Goal: Task Accomplishment & Management: Use online tool/utility

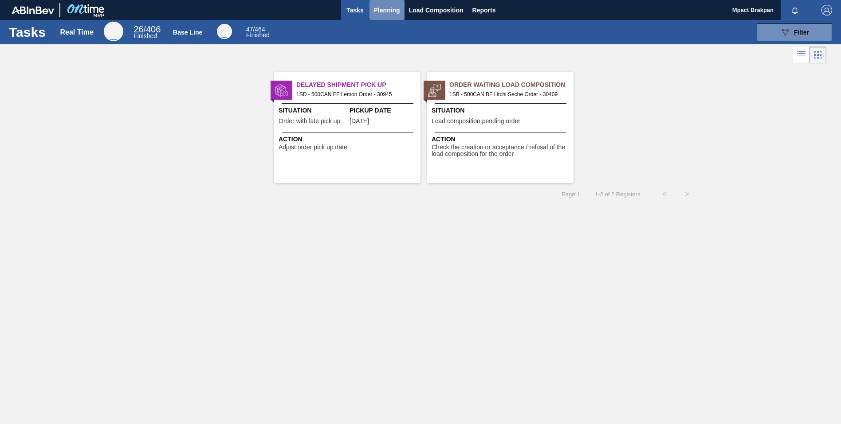
click at [387, 8] on span "Planning" at bounding box center [387, 10] width 26 height 11
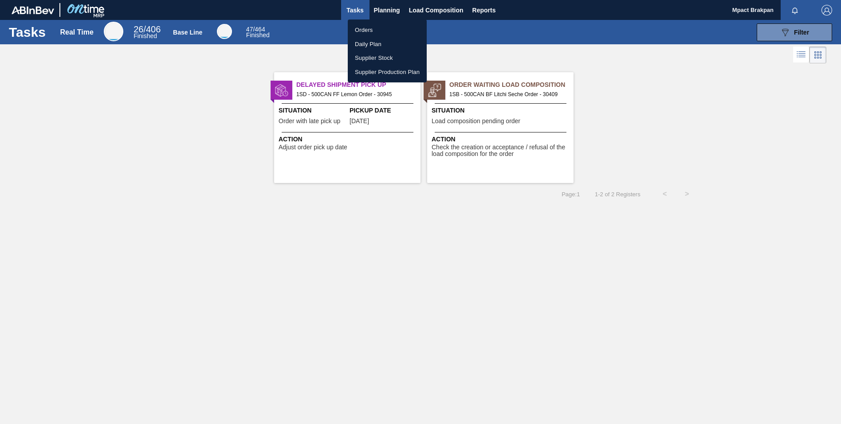
click at [365, 30] on li "Orders" at bounding box center [387, 30] width 79 height 14
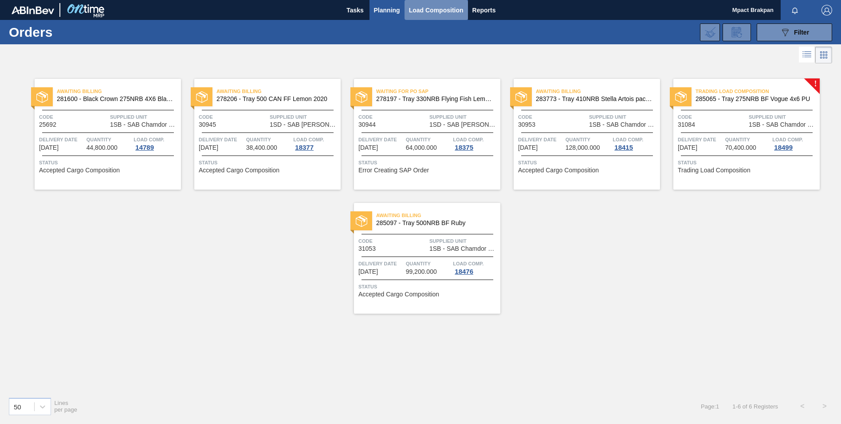
click at [431, 7] on span "Load Composition" at bounding box center [436, 10] width 55 height 11
